Goal: Navigation & Orientation: Find specific page/section

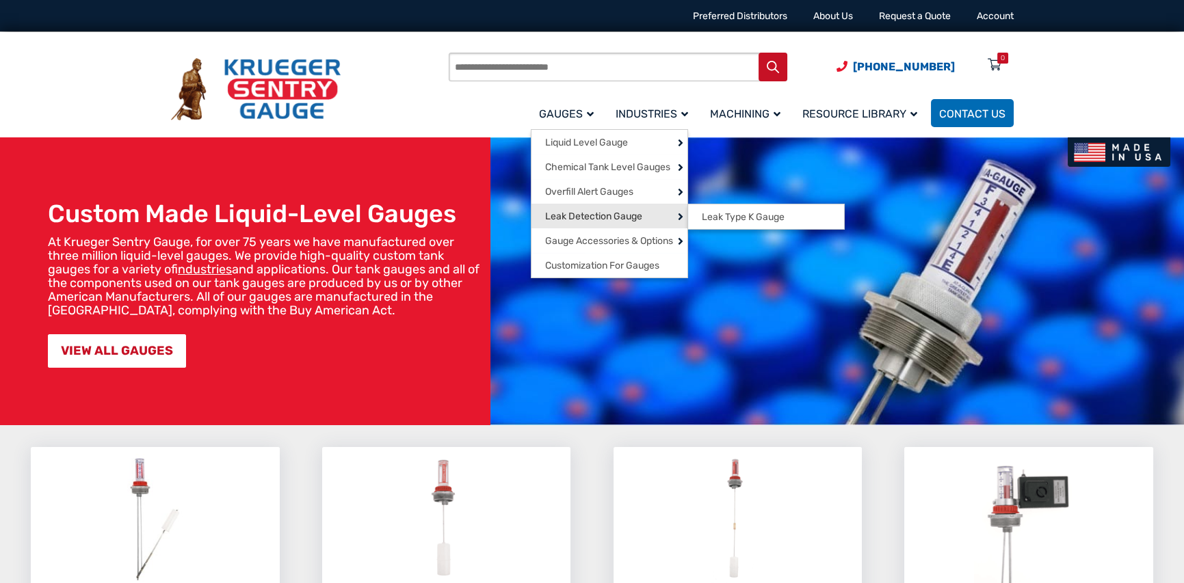
click at [593, 219] on span "Leak Detection Gauge" at bounding box center [593, 217] width 97 height 12
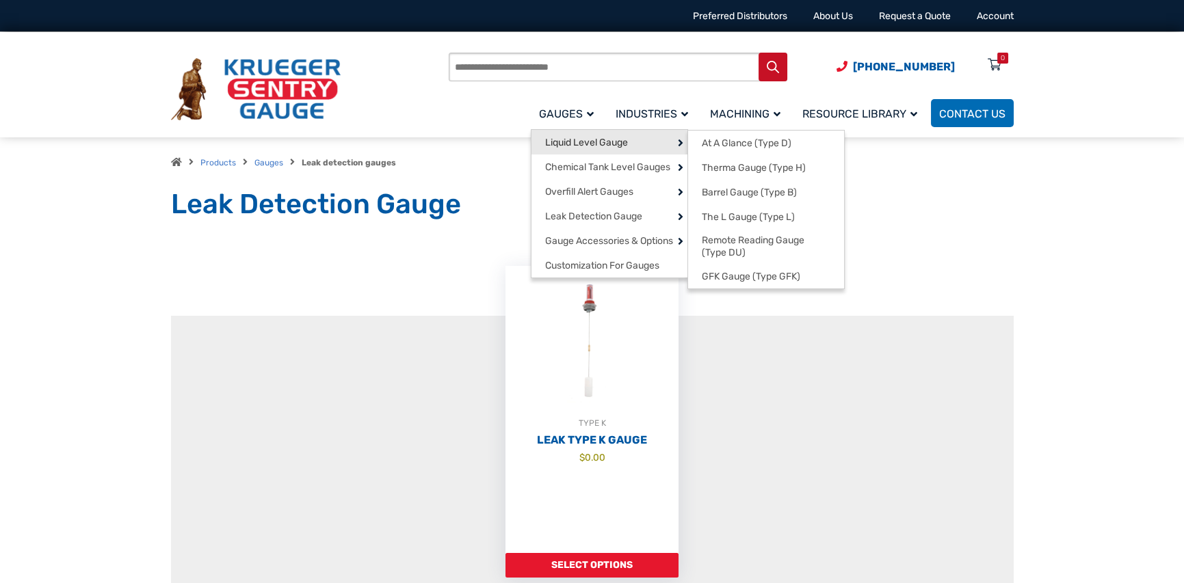
click at [587, 139] on span "Liquid Level Gauge" at bounding box center [586, 143] width 83 height 12
